Goal: Information Seeking & Learning: Learn about a topic

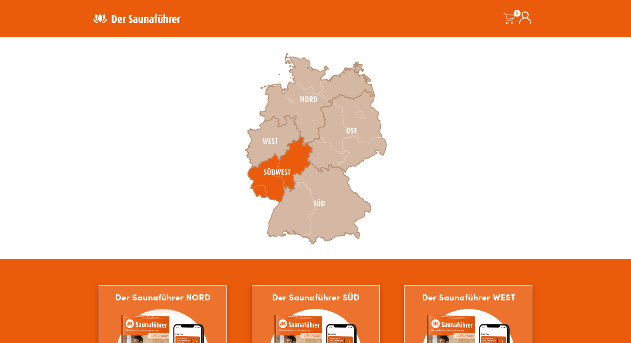
click at [269, 187] on icon at bounding box center [279, 169] width 65 height 65
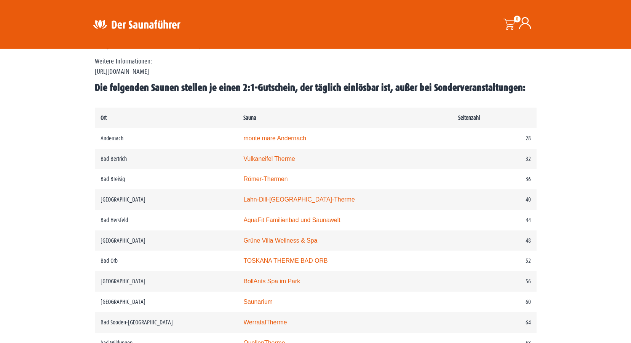
scroll to position [381, 0]
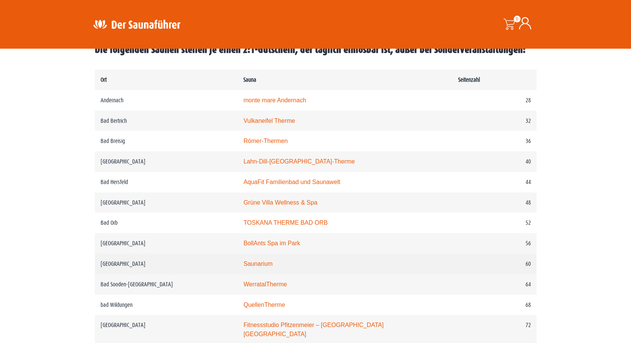
click at [260, 266] on link "Saunarium" at bounding box center [257, 264] width 29 height 6
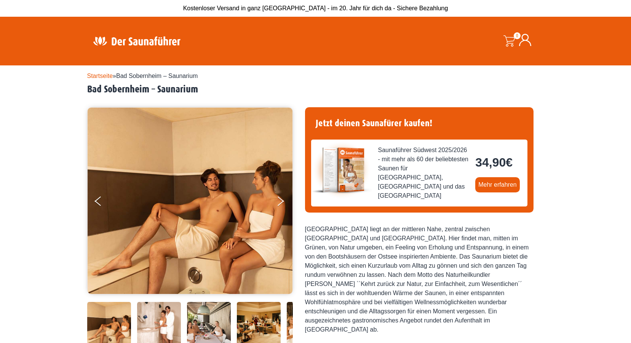
click at [468, 263] on div "Bad Sobernheim liegt an der mittleren Nahe, zentral zwischen Bad Kreuznach und …" at bounding box center [419, 280] width 228 height 110
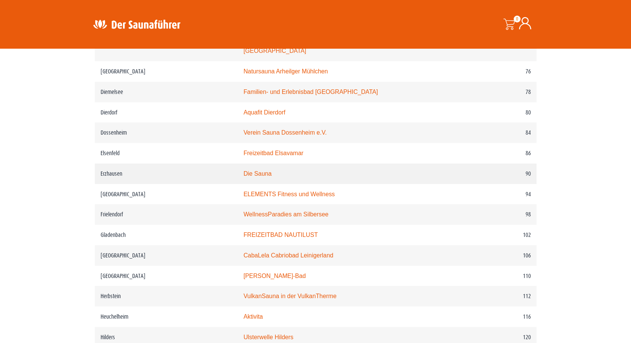
scroll to position [723, 0]
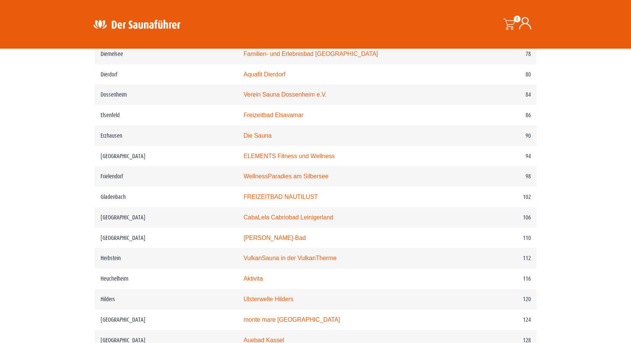
drag, startPoint x: 138, startPoint y: 215, endPoint x: 55, endPoint y: 231, distance: 84.5
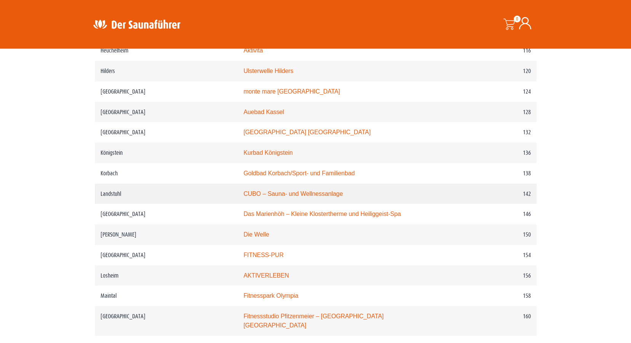
scroll to position [989, 0]
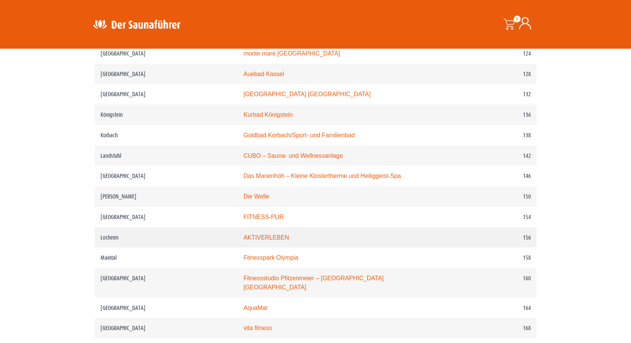
click at [283, 241] on link "AKTIVERLEBEN" at bounding box center [266, 237] width 46 height 6
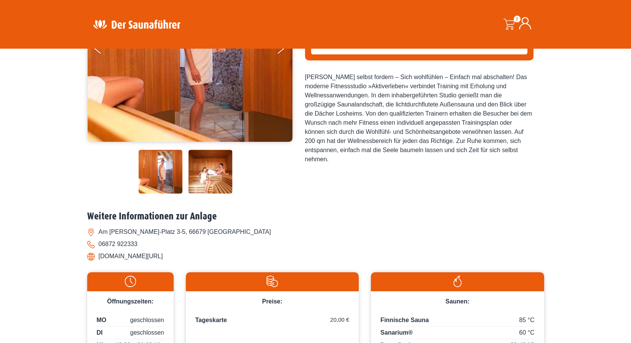
scroll to position [304, 0]
